Goal: Check status: Check status

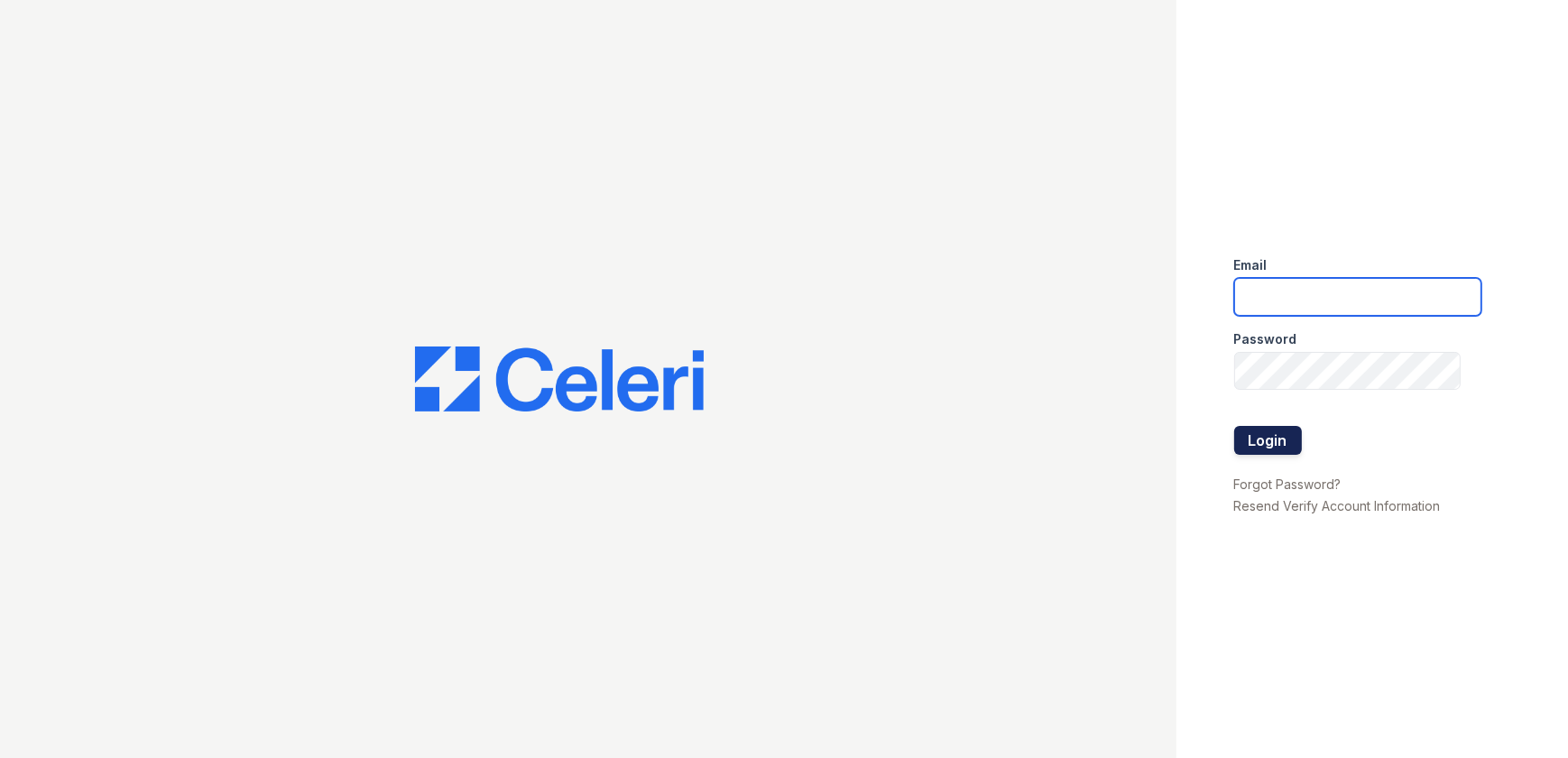
type input "ArriveWestborough@trinity-pm.com"
click at [1274, 429] on button "Login" at bounding box center [1267, 439] width 68 height 29
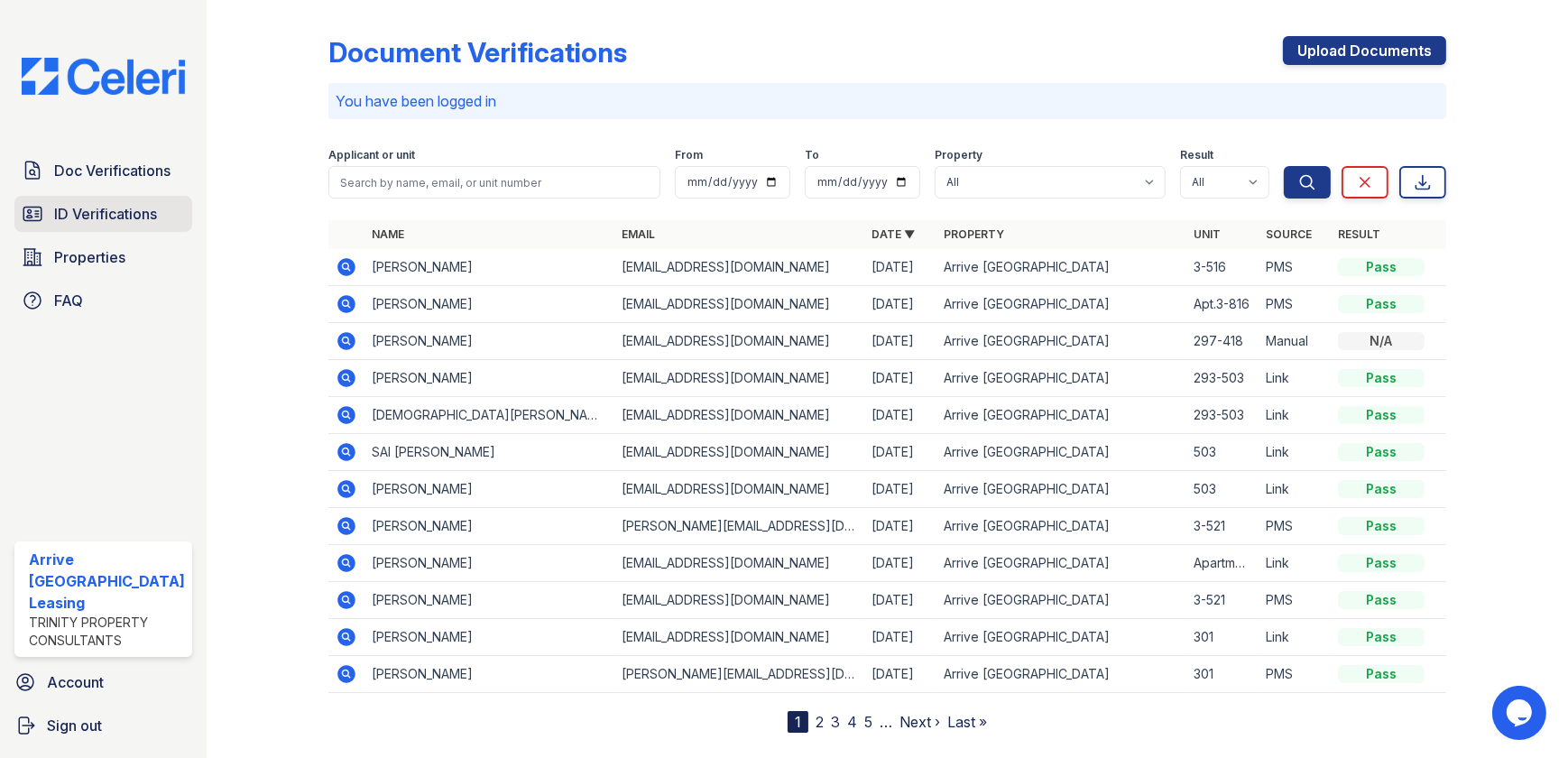
click at [144, 228] on link "ID Verifications" at bounding box center [103, 214] width 178 height 36
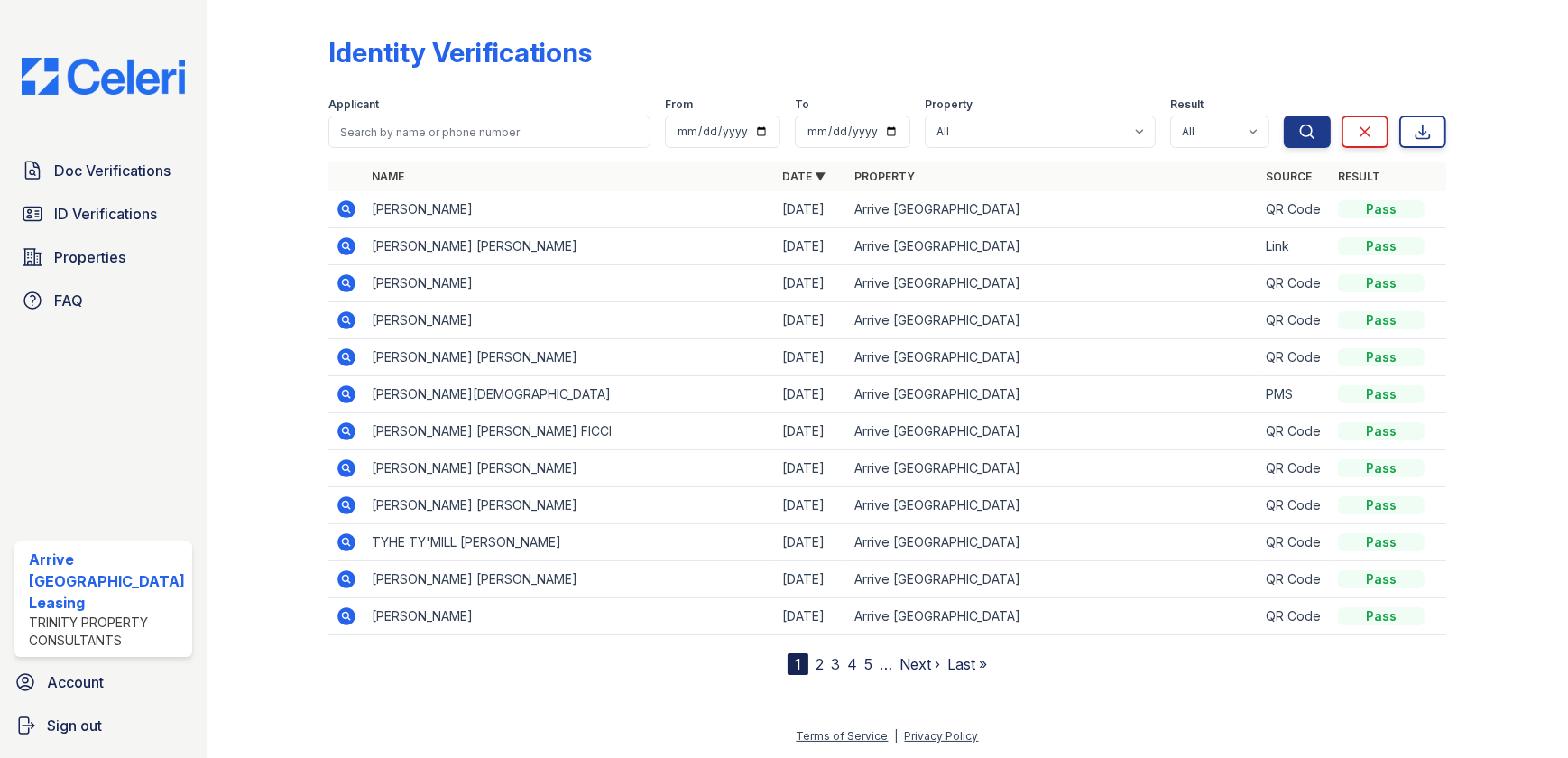
click at [338, 251] on icon at bounding box center [347, 247] width 18 height 18
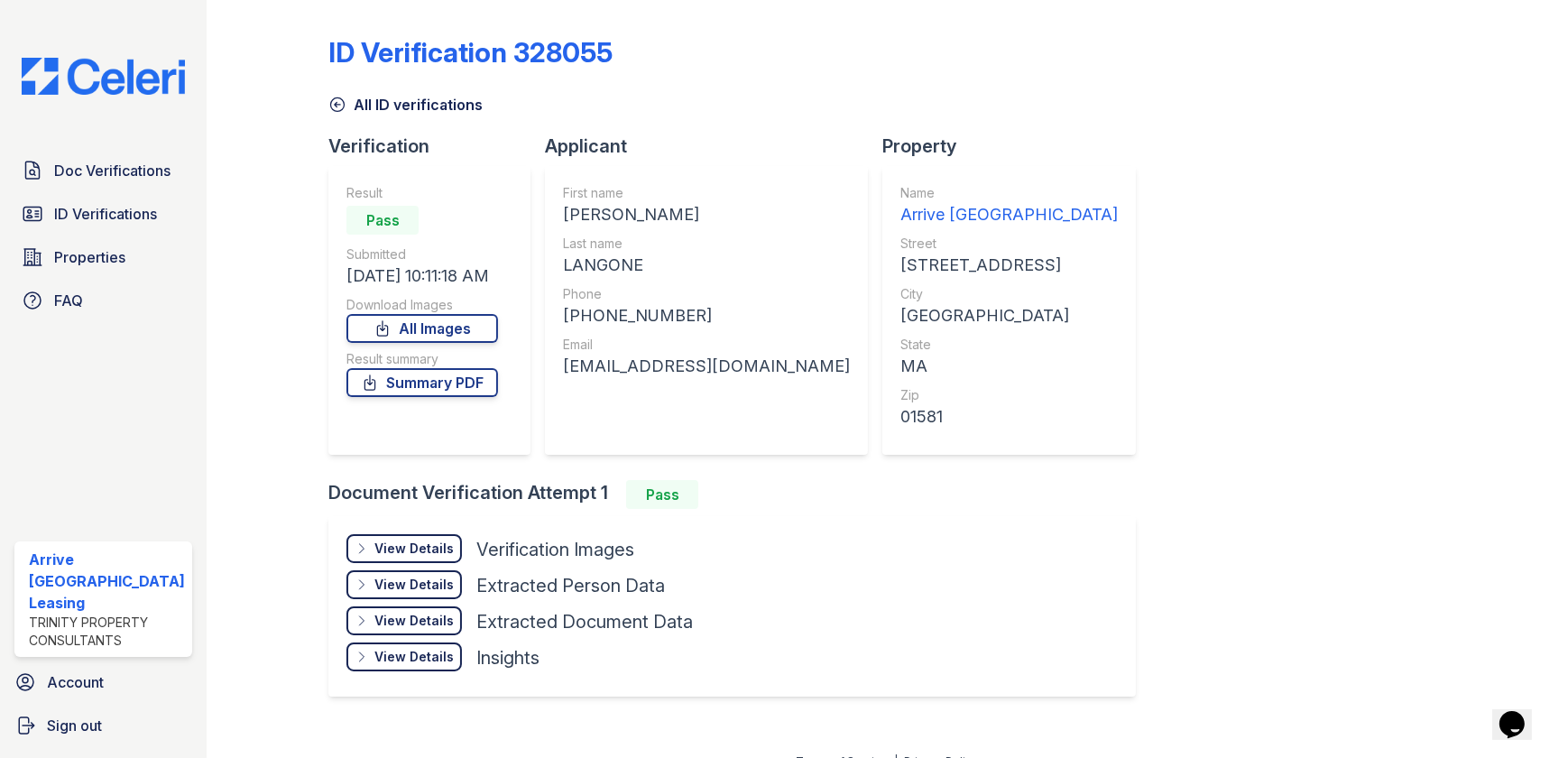
click at [418, 549] on div "View Details" at bounding box center [413, 548] width 79 height 18
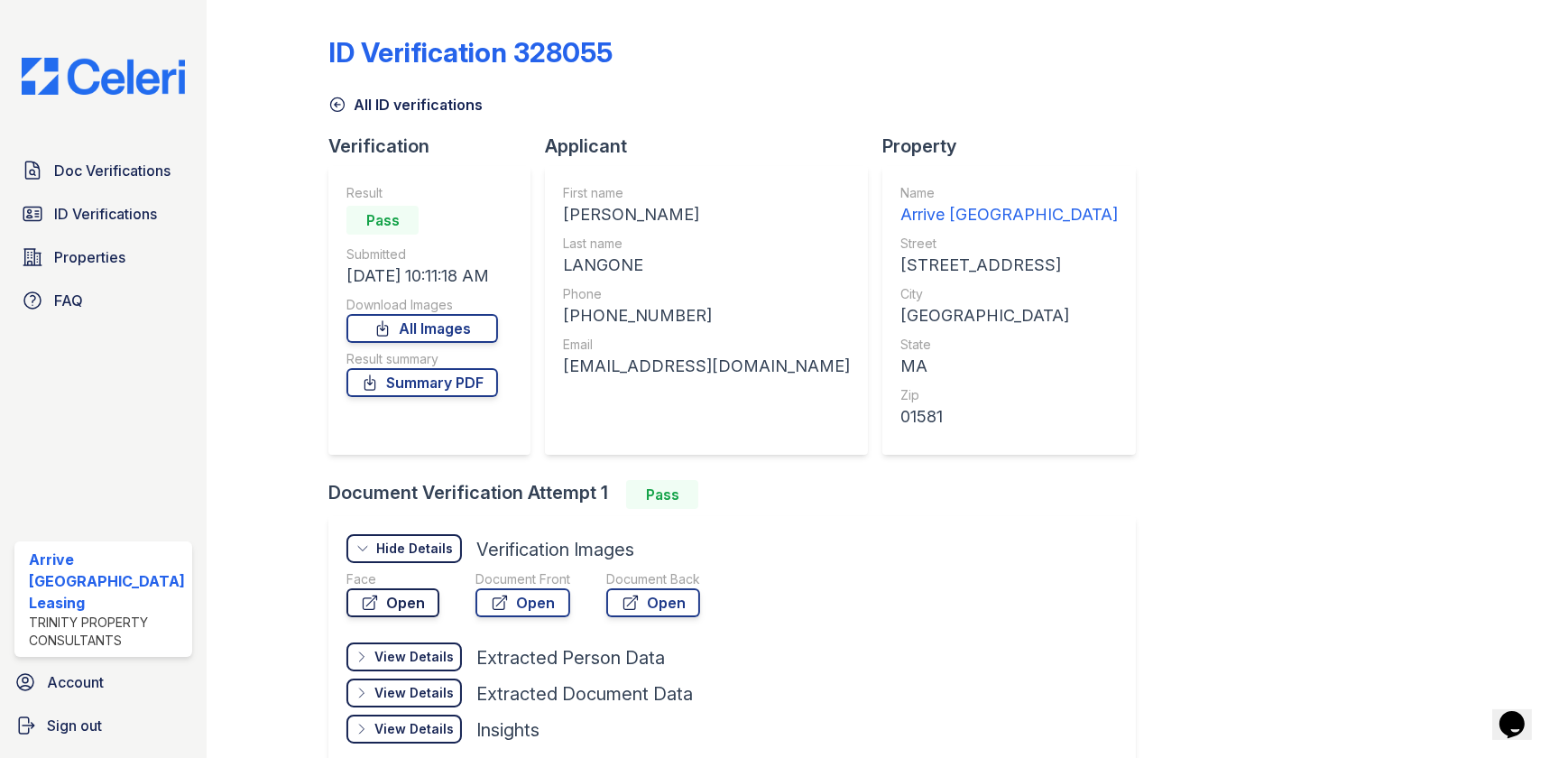
click at [396, 613] on link "Open" at bounding box center [392, 602] width 93 height 29
click at [136, 187] on link "Doc Verifications" at bounding box center [103, 171] width 178 height 36
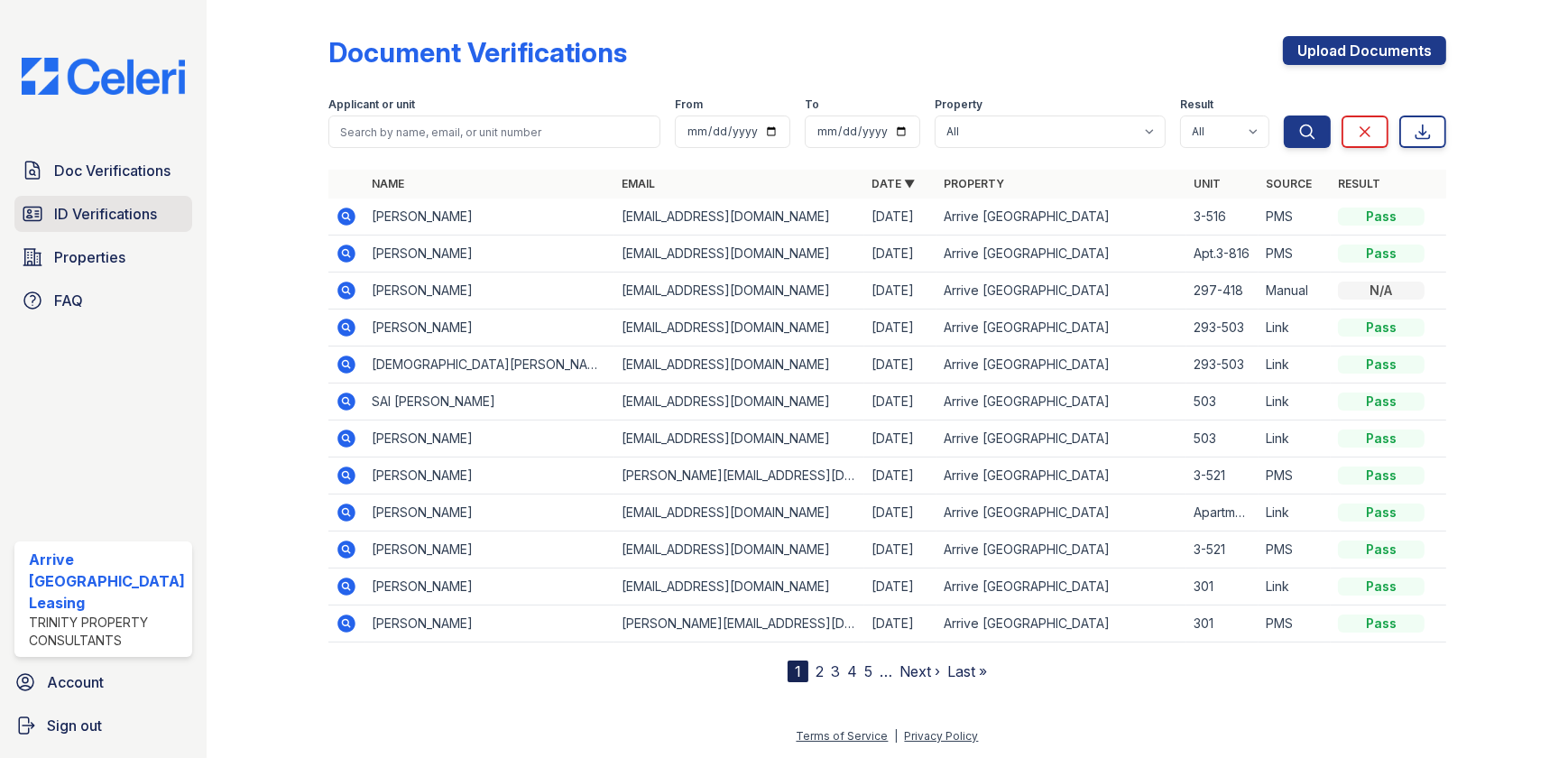
click at [160, 219] on link "ID Verifications" at bounding box center [103, 214] width 178 height 36
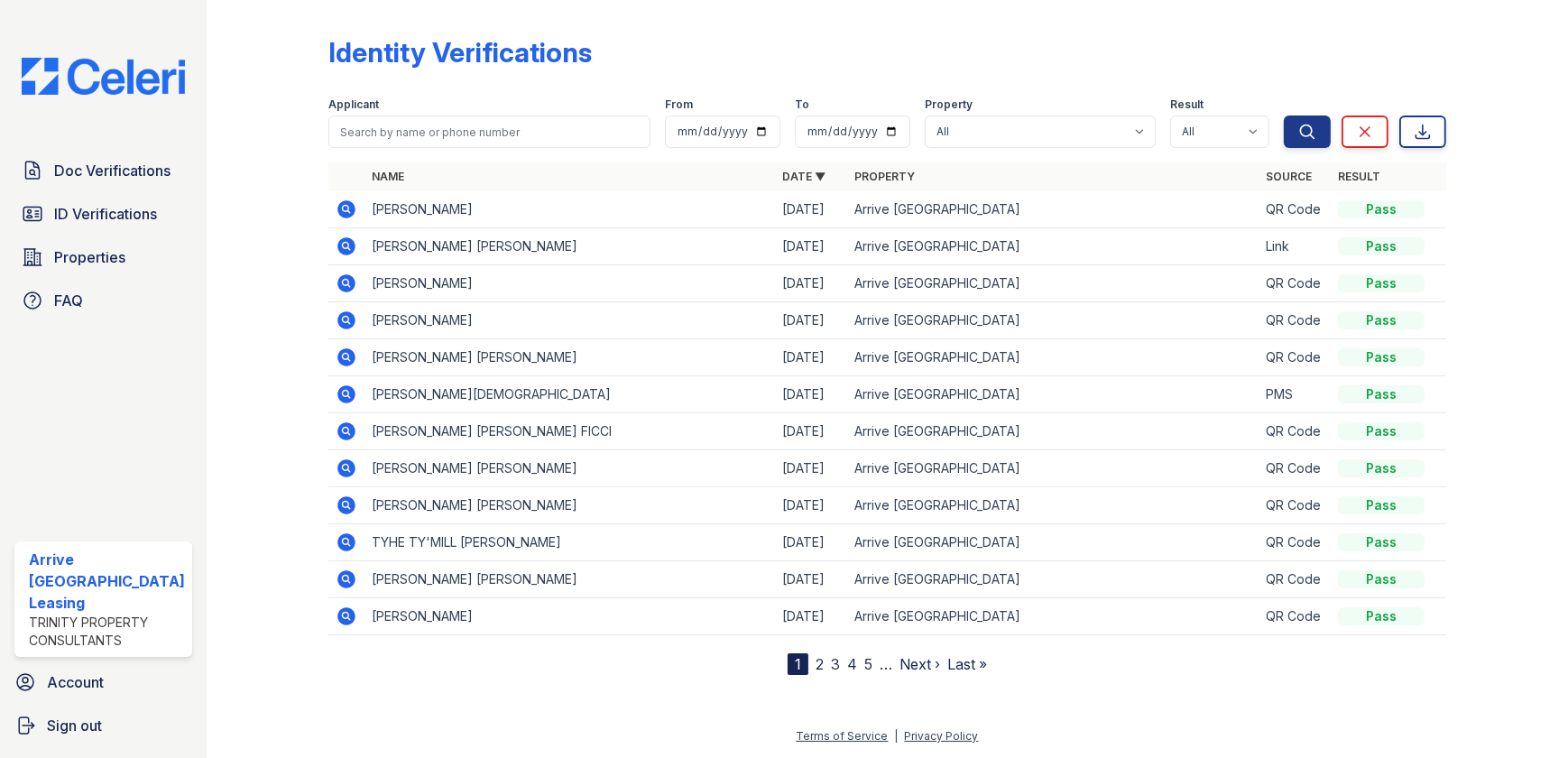
click at [339, 210] on icon at bounding box center [347, 209] width 18 height 18
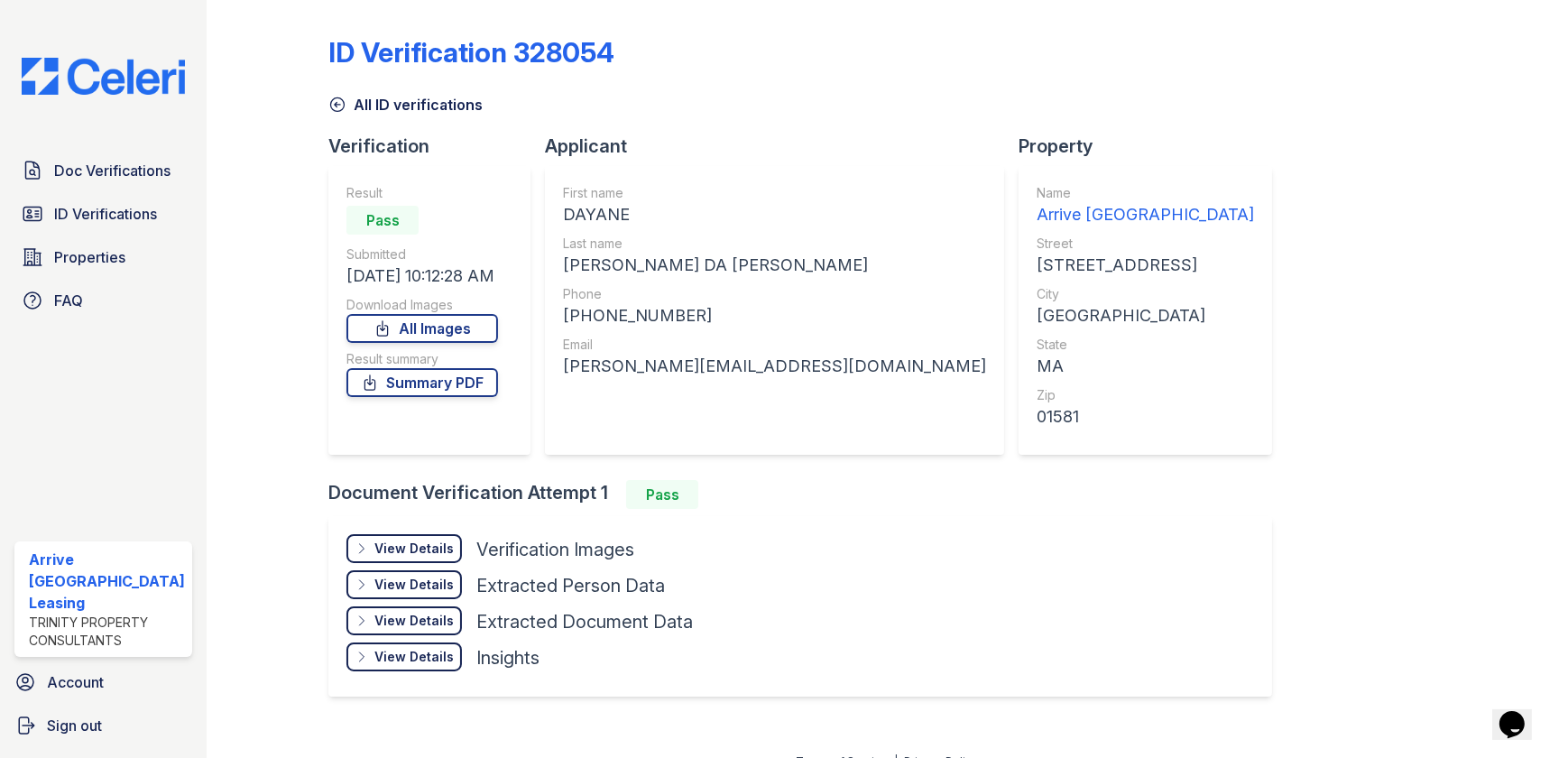
click at [423, 542] on div "View Details" at bounding box center [413, 548] width 79 height 18
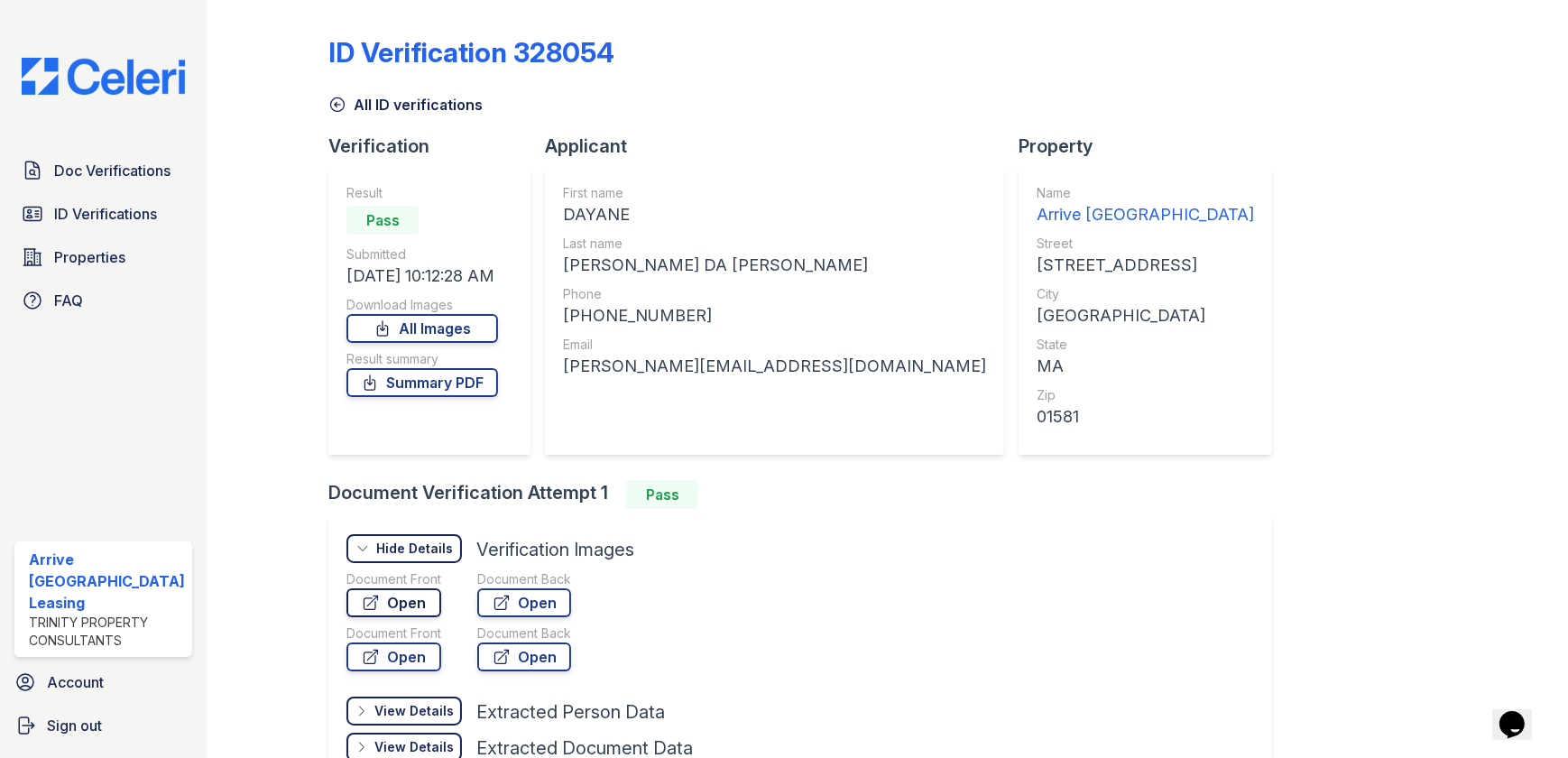
click at [408, 604] on link "Open" at bounding box center [393, 602] width 95 height 29
click at [121, 208] on span "ID Verifications" at bounding box center [105, 214] width 103 height 22
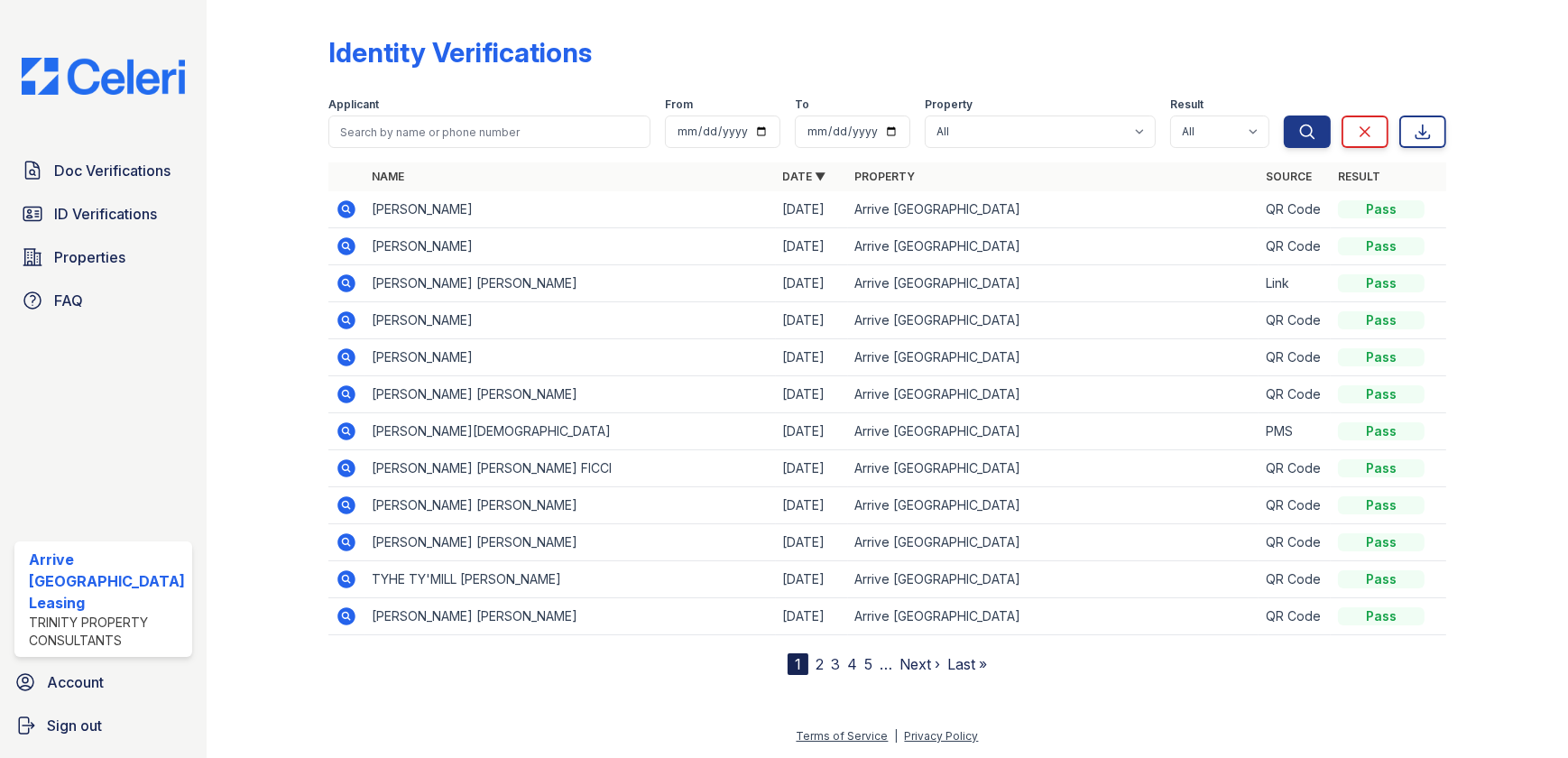
click at [343, 207] on icon at bounding box center [345, 208] width 5 height 5
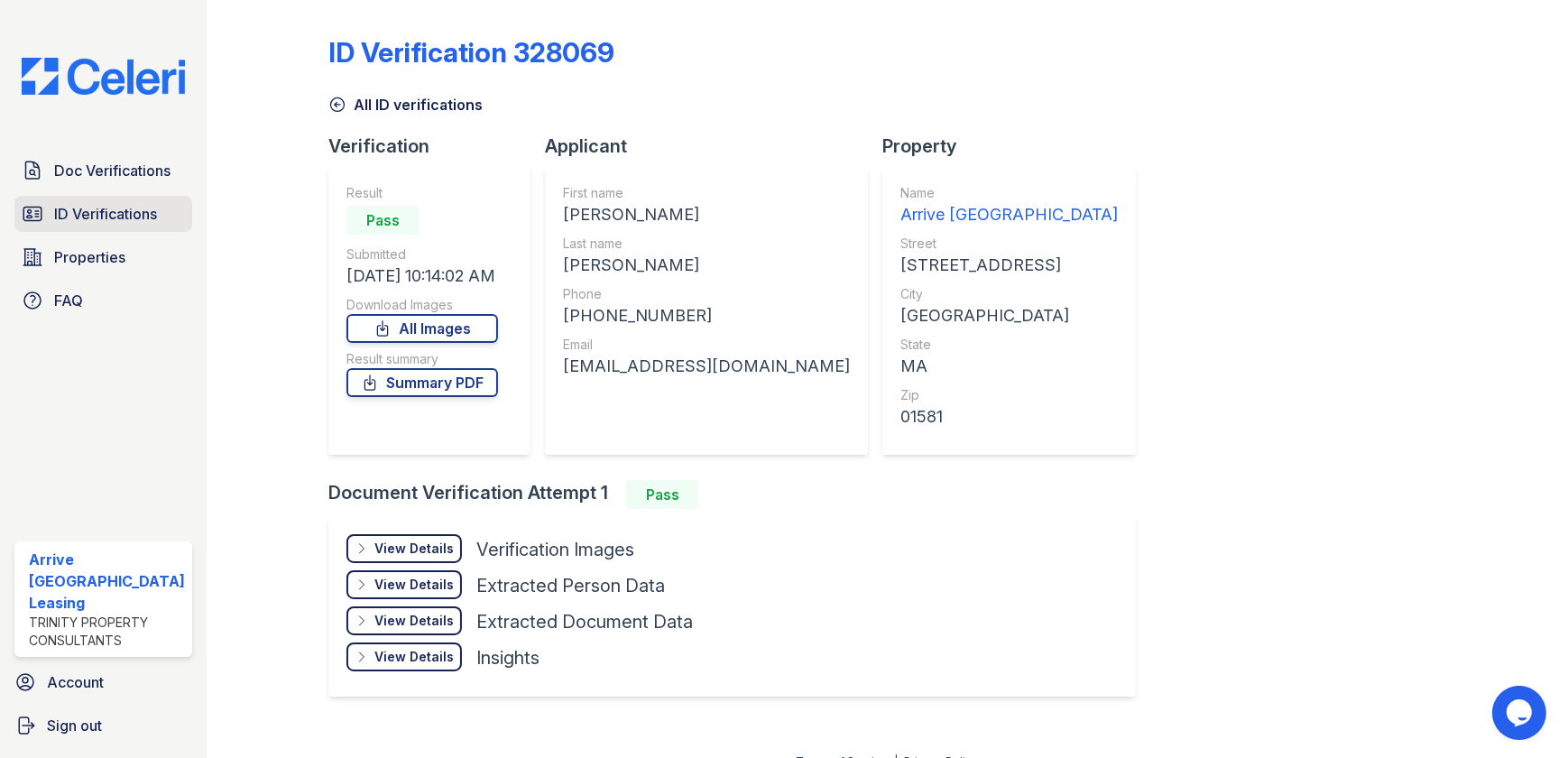
click at [144, 219] on span "ID Verifications" at bounding box center [105, 214] width 103 height 22
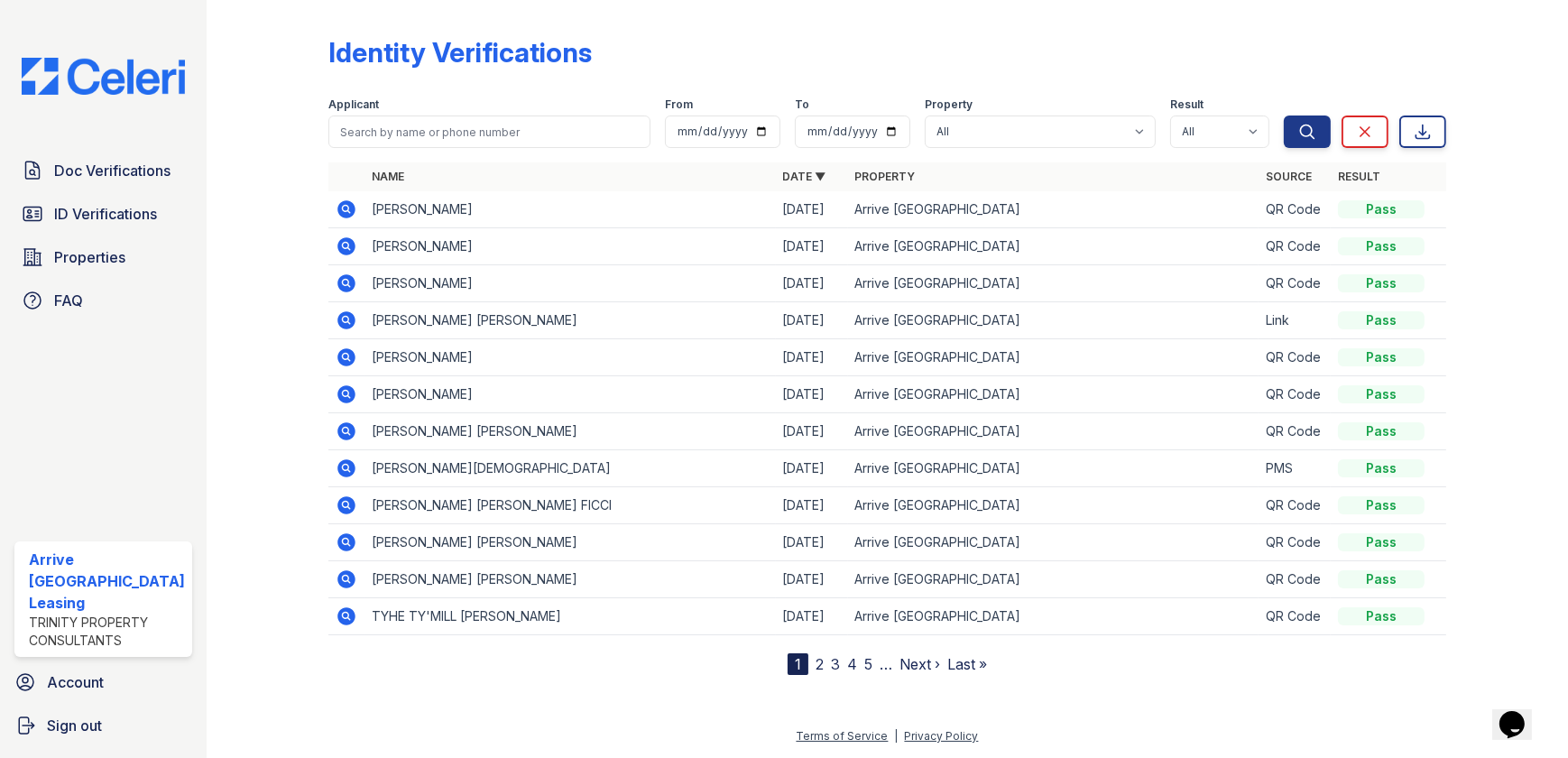
click at [345, 209] on icon at bounding box center [347, 210] width 22 height 22
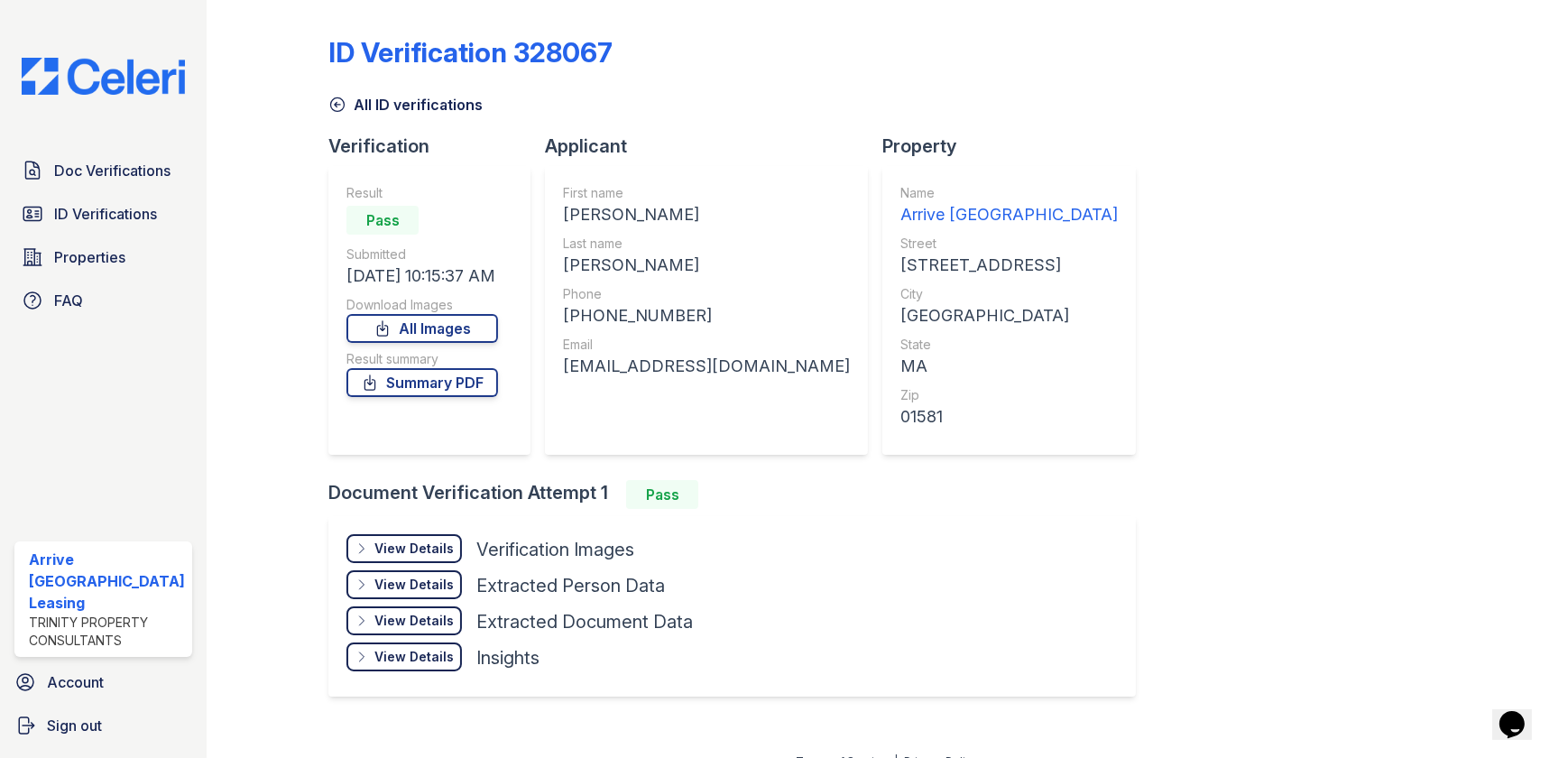
click at [1495, 225] on div at bounding box center [1492, 364] width 93 height 714
